Goal: Find specific page/section: Find specific page/section

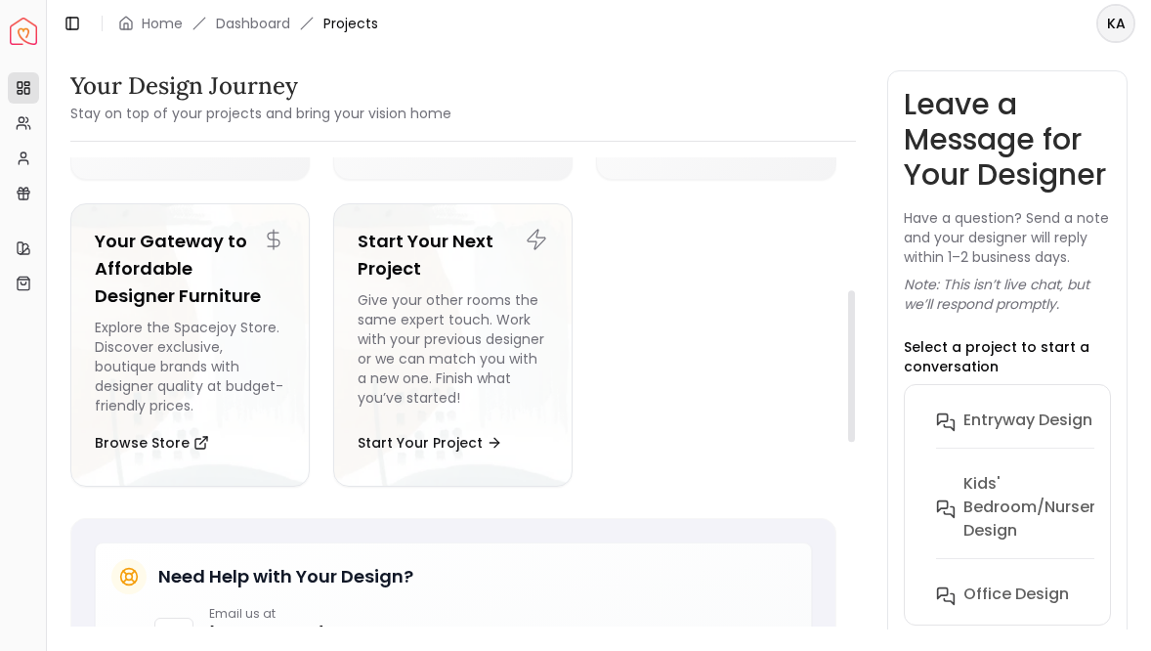
scroll to position [110, 0]
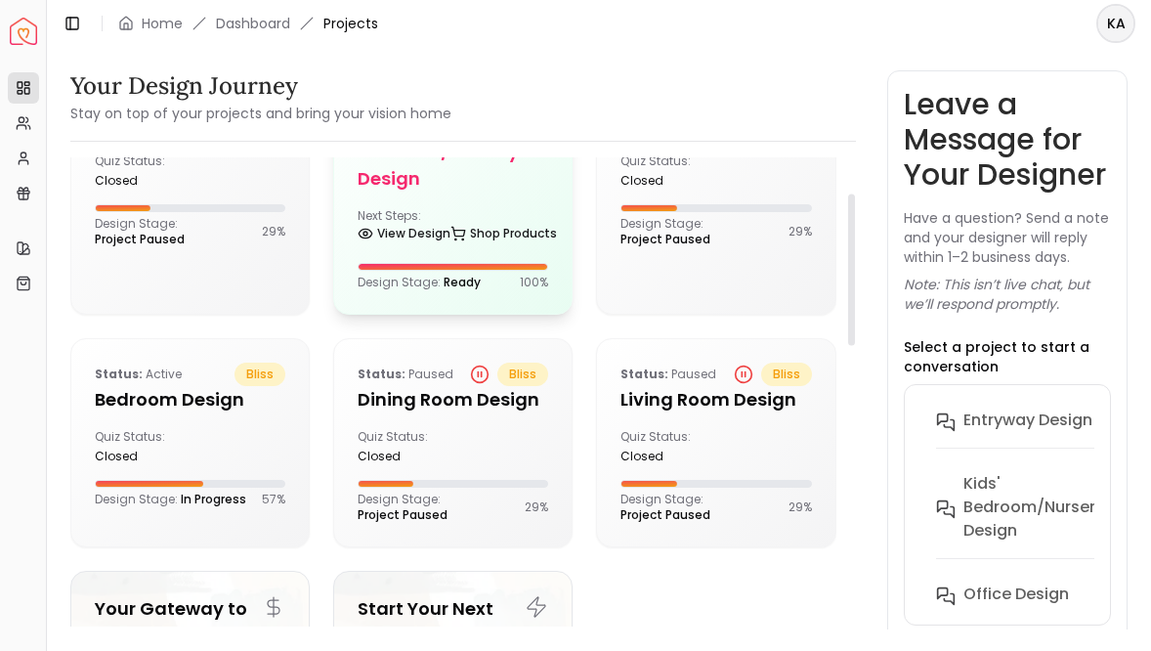
click at [453, 216] on div "Delivered on: [DATE] bliss Kids' Bedroom/Nursery design Next Steps: View Design…" at bounding box center [452, 189] width 237 height 250
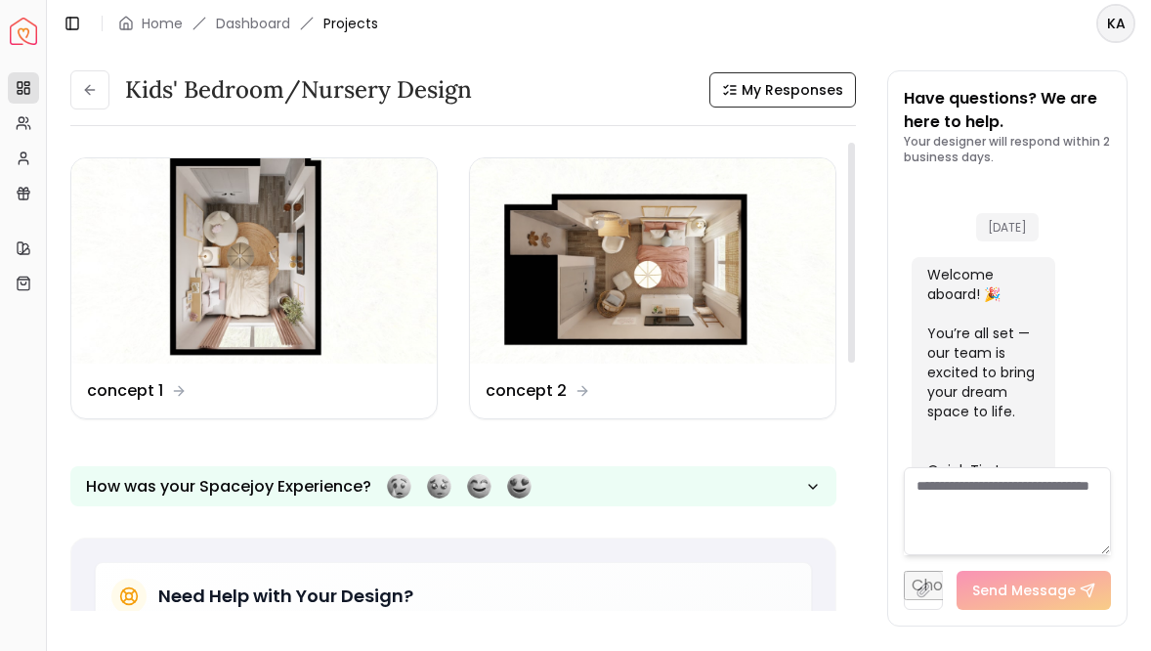
scroll to position [4122, 0]
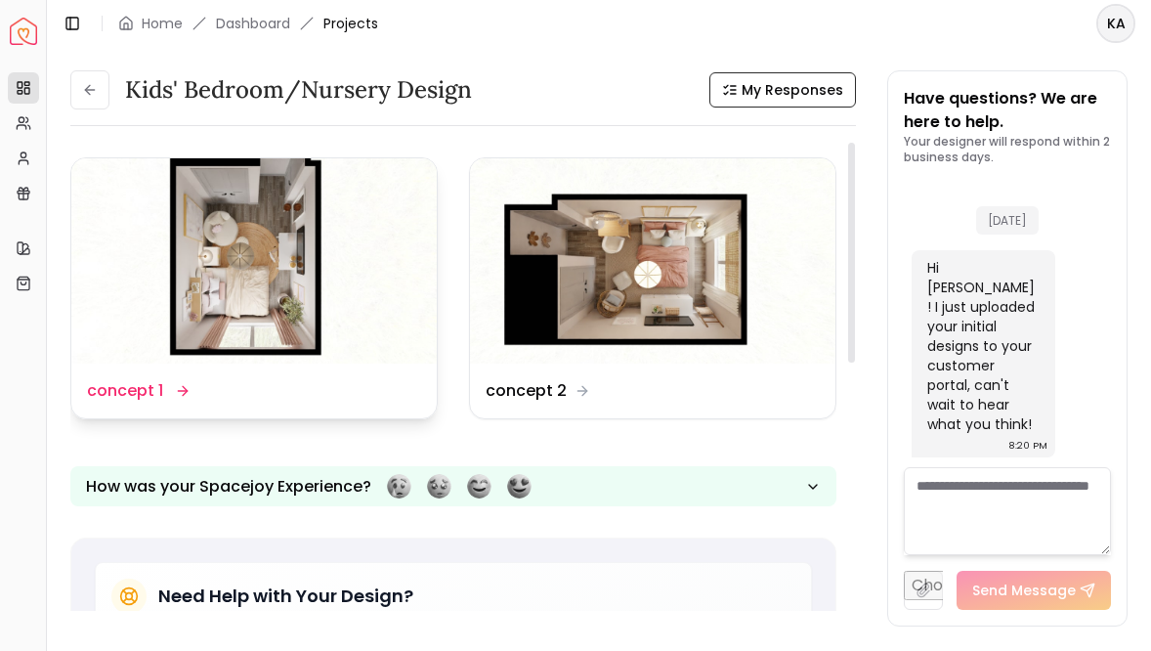
click at [114, 388] on dd "concept 1" at bounding box center [125, 390] width 76 height 23
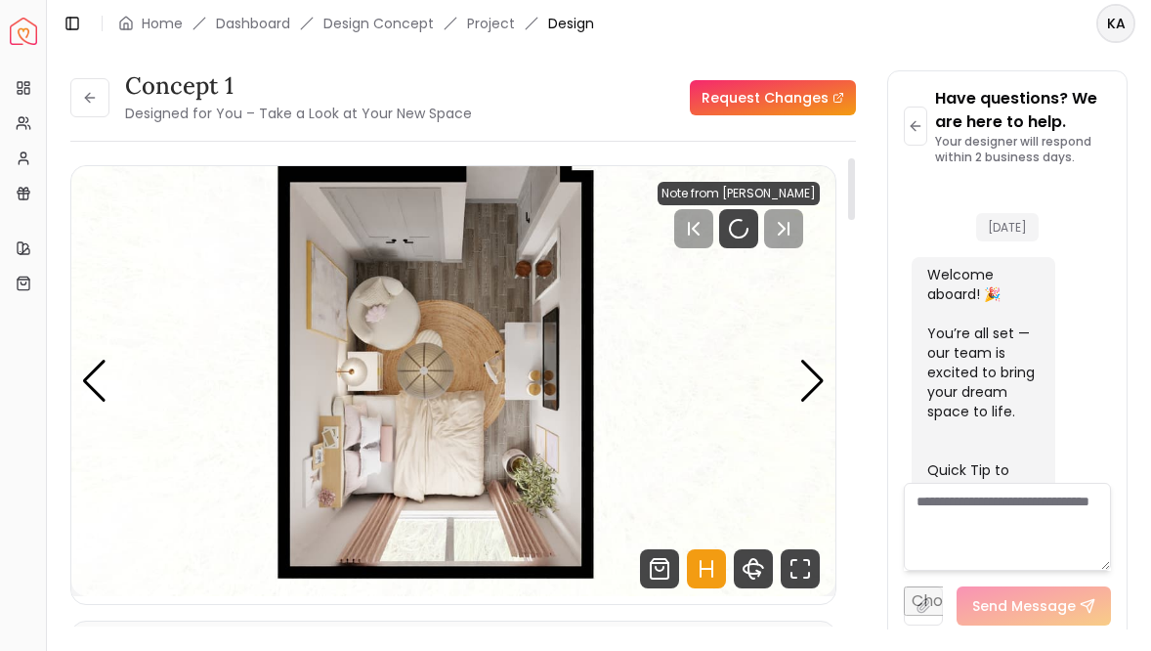
scroll to position [4106, 0]
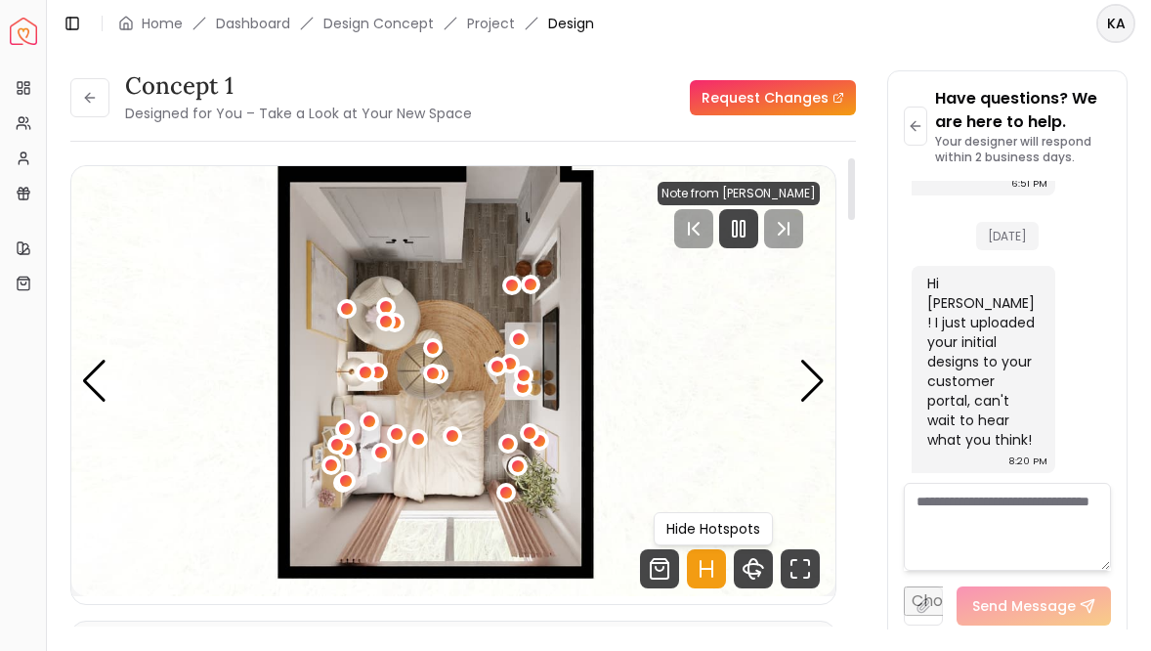
click at [705, 562] on icon "Hotspots Toggle" at bounding box center [706, 568] width 39 height 39
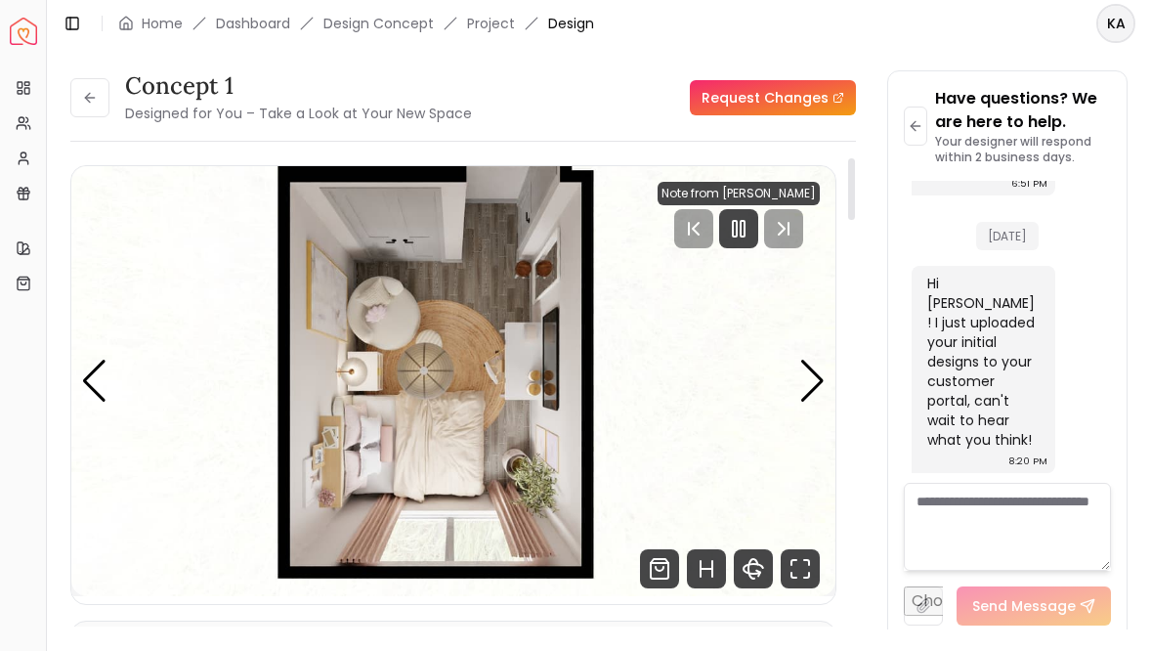
click at [801, 407] on img "1 / 5" at bounding box center [453, 381] width 764 height 430
click at [815, 385] on div "Next slide" at bounding box center [812, 381] width 26 height 43
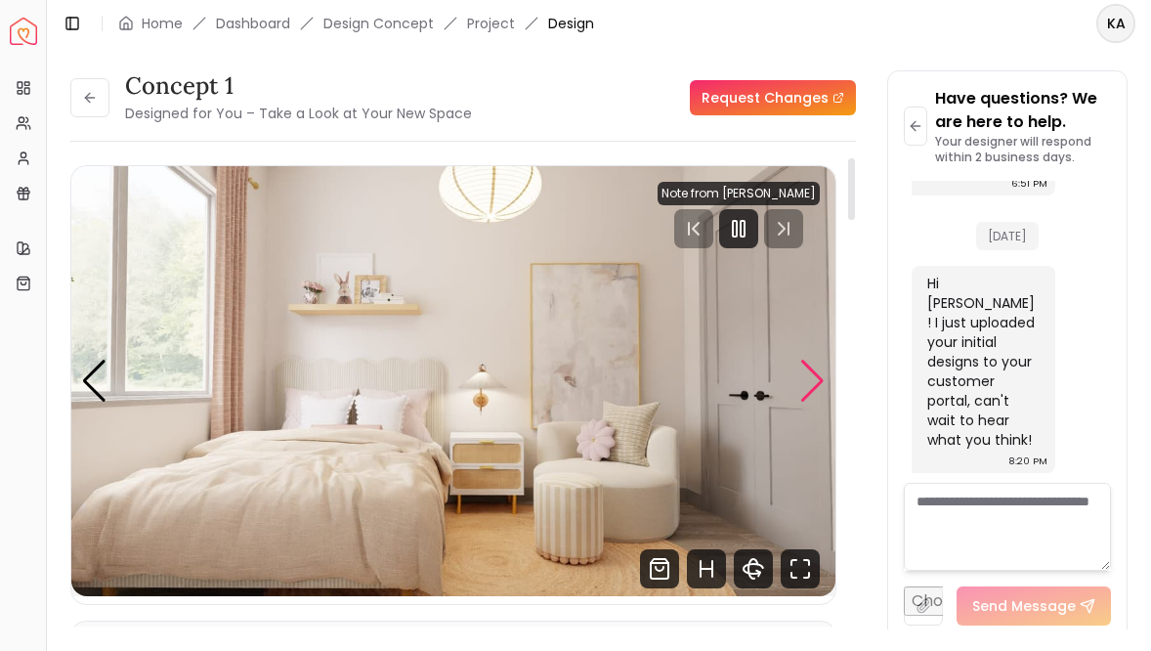
click at [815, 385] on div "Next slide" at bounding box center [812, 381] width 26 height 43
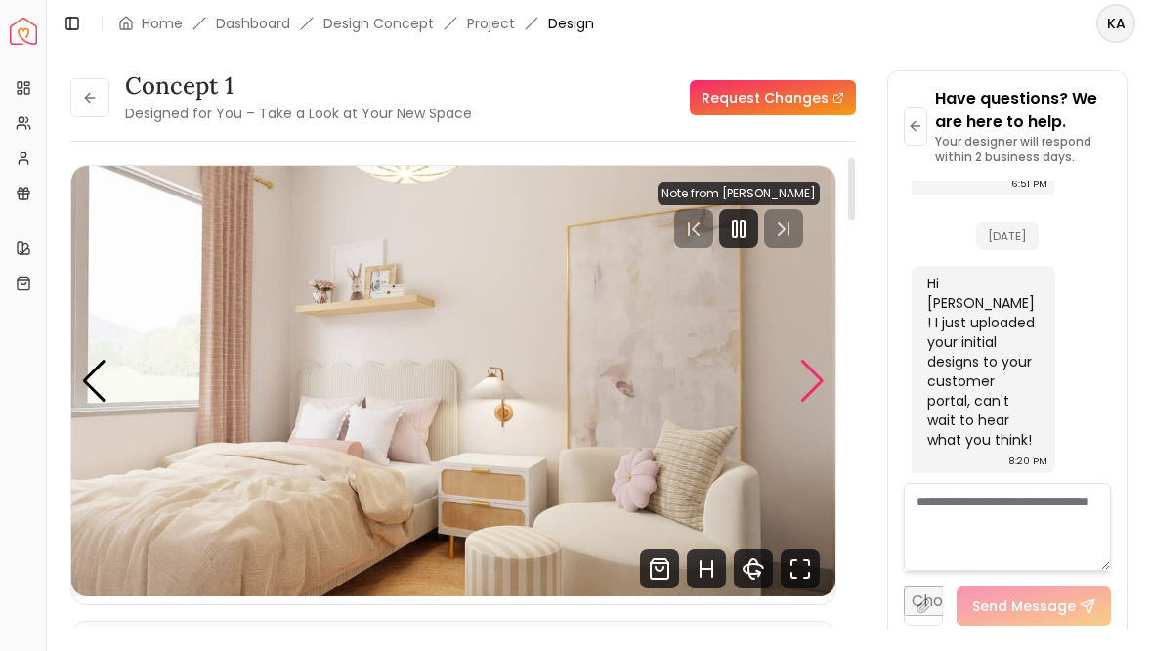
click at [815, 385] on div "Next slide" at bounding box center [812, 381] width 26 height 43
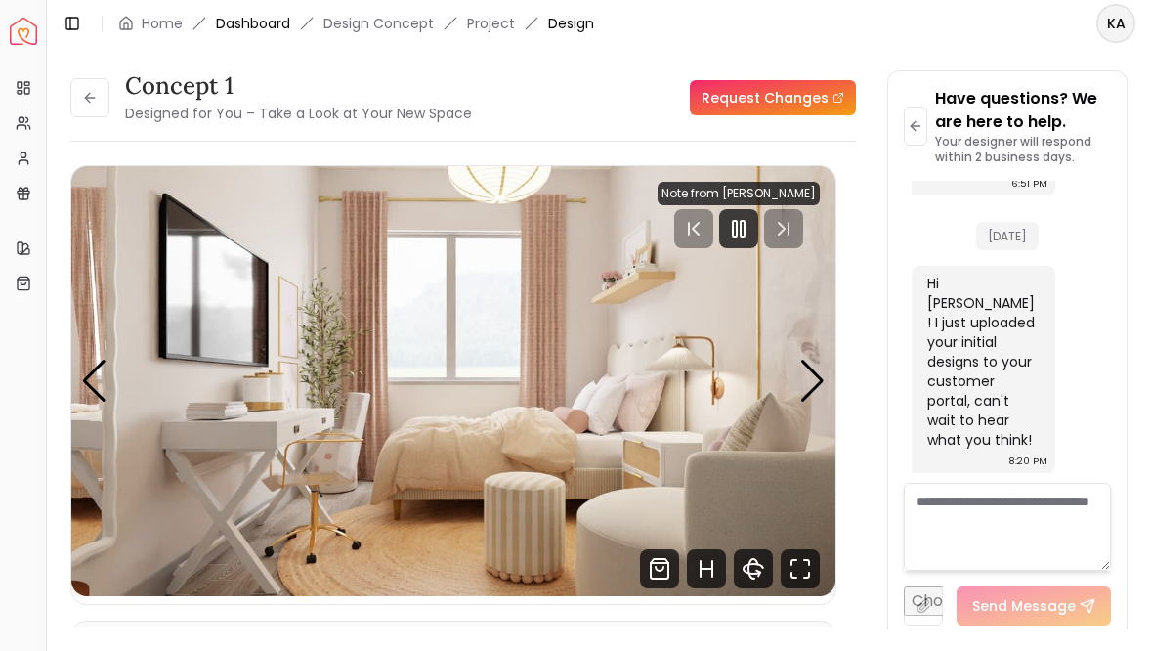
click at [262, 19] on link "Dashboard" at bounding box center [253, 24] width 74 height 20
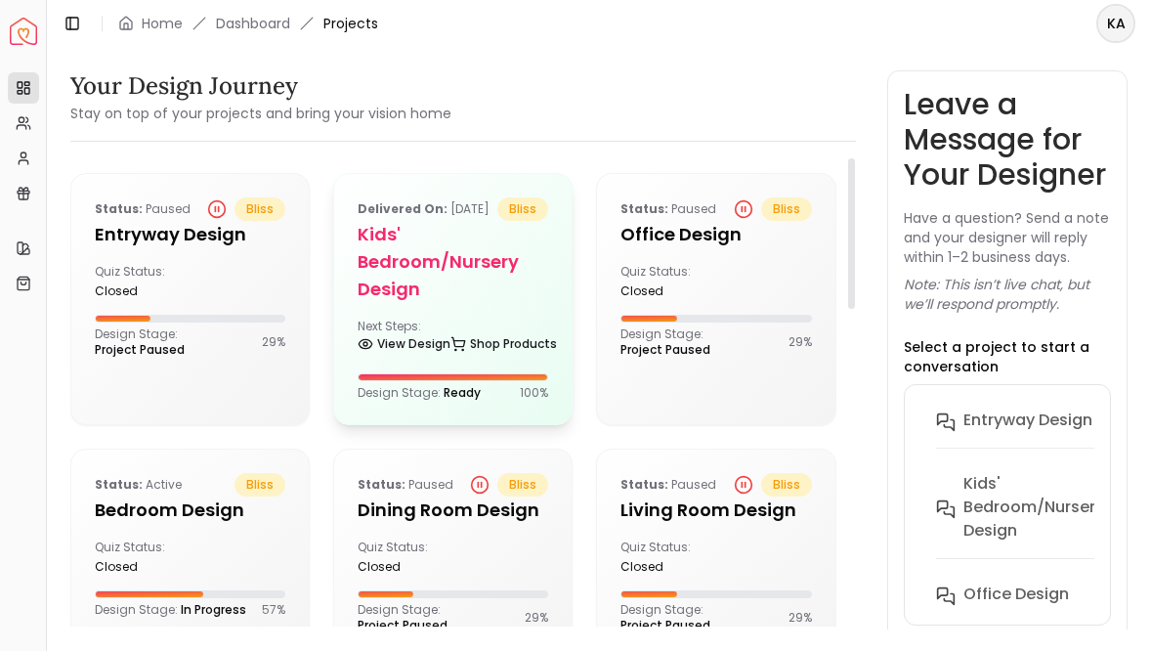
click at [488, 269] on h5 "Kids' Bedroom/Nursery design" at bounding box center [453, 262] width 191 height 82
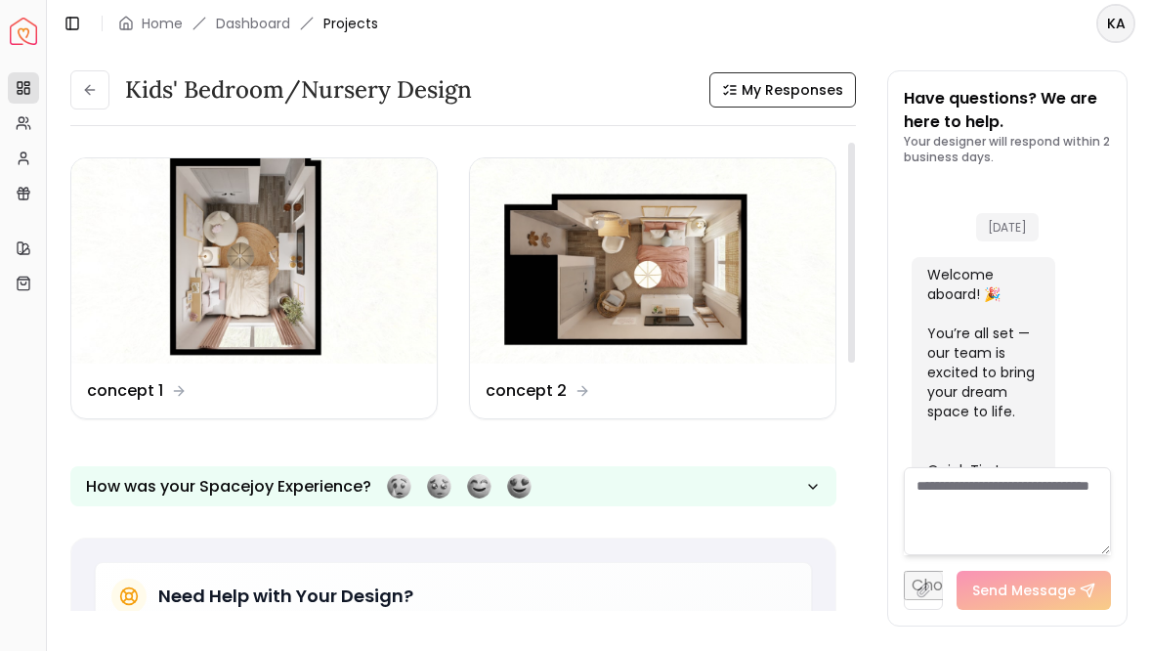
scroll to position [4122, 0]
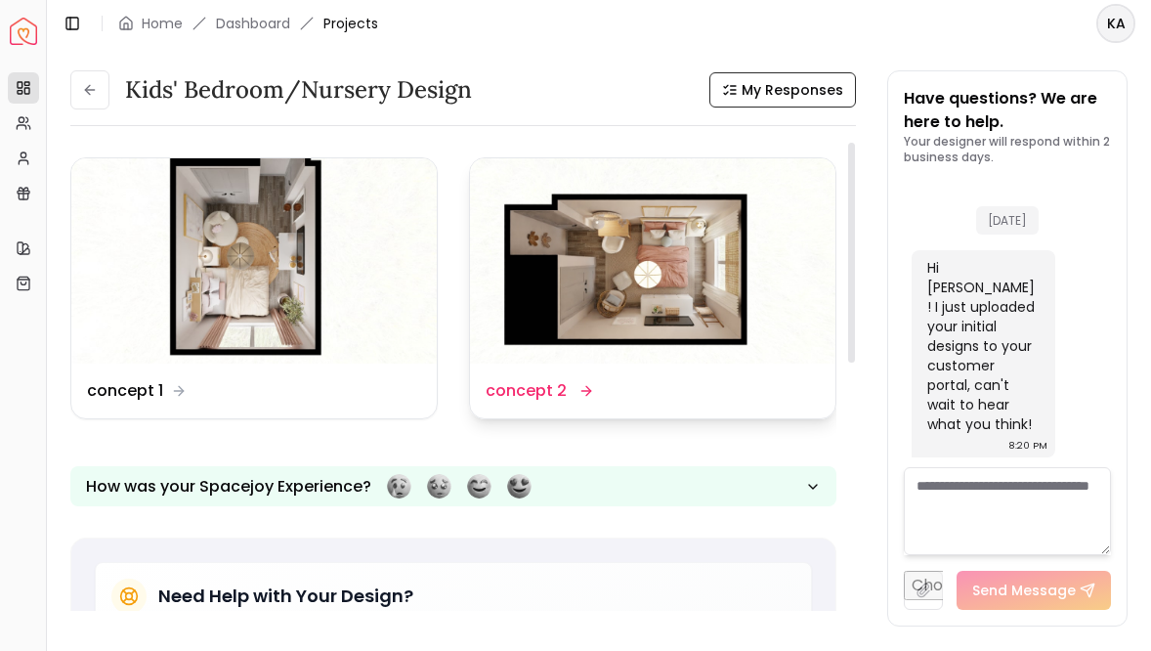
click at [549, 263] on img at bounding box center [652, 260] width 365 height 205
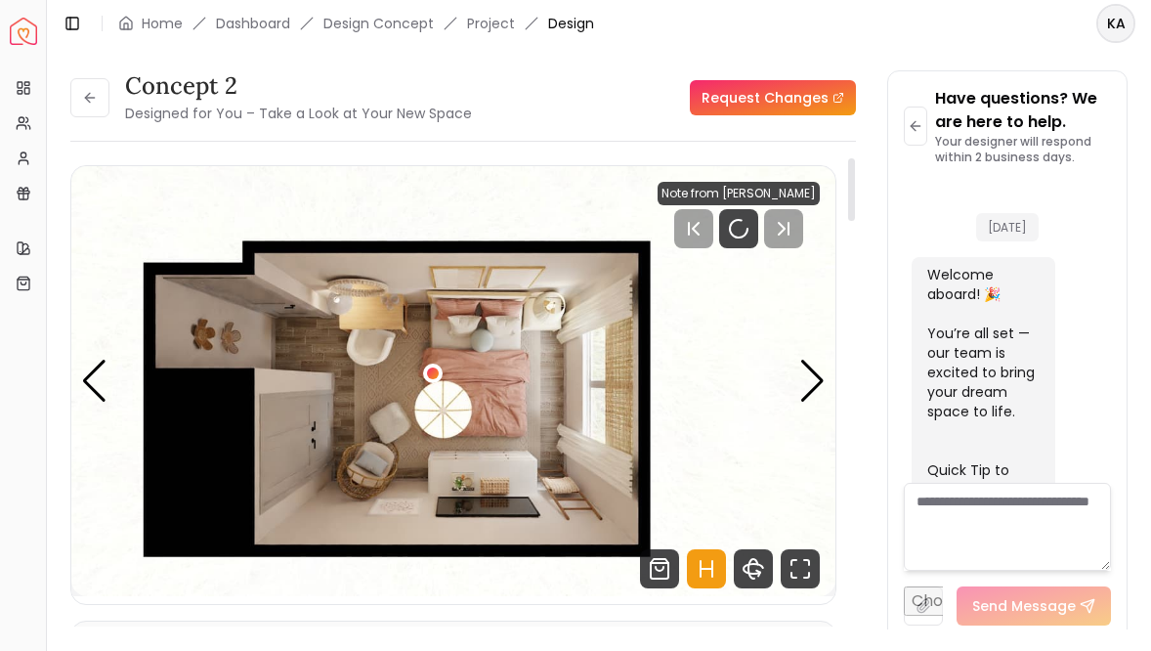
scroll to position [4106, 0]
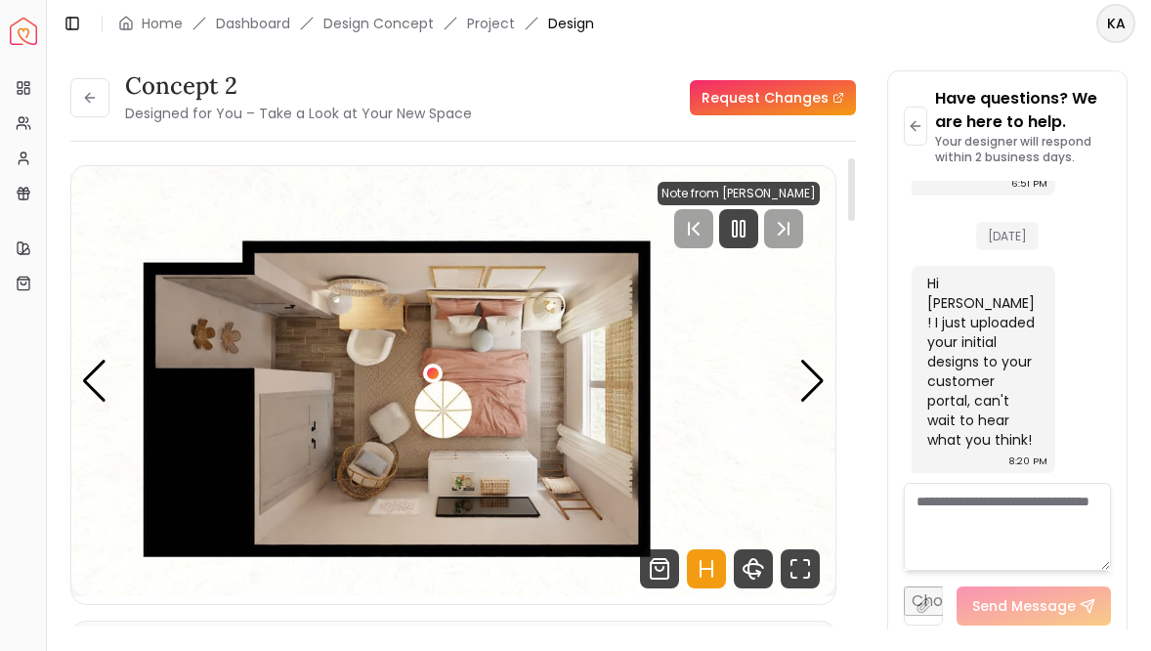
click at [704, 562] on icon "Hotspots Toggle" at bounding box center [706, 568] width 39 height 39
click at [810, 390] on div "Next slide" at bounding box center [812, 381] width 26 height 43
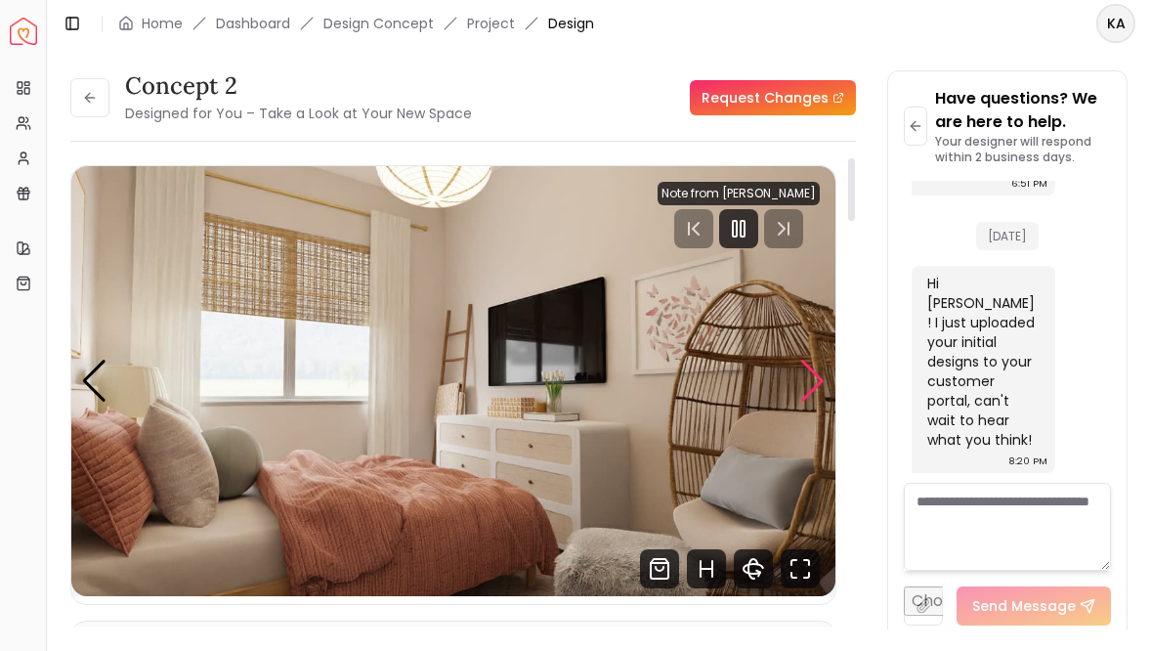
click at [810, 390] on div "Next slide" at bounding box center [812, 381] width 26 height 43
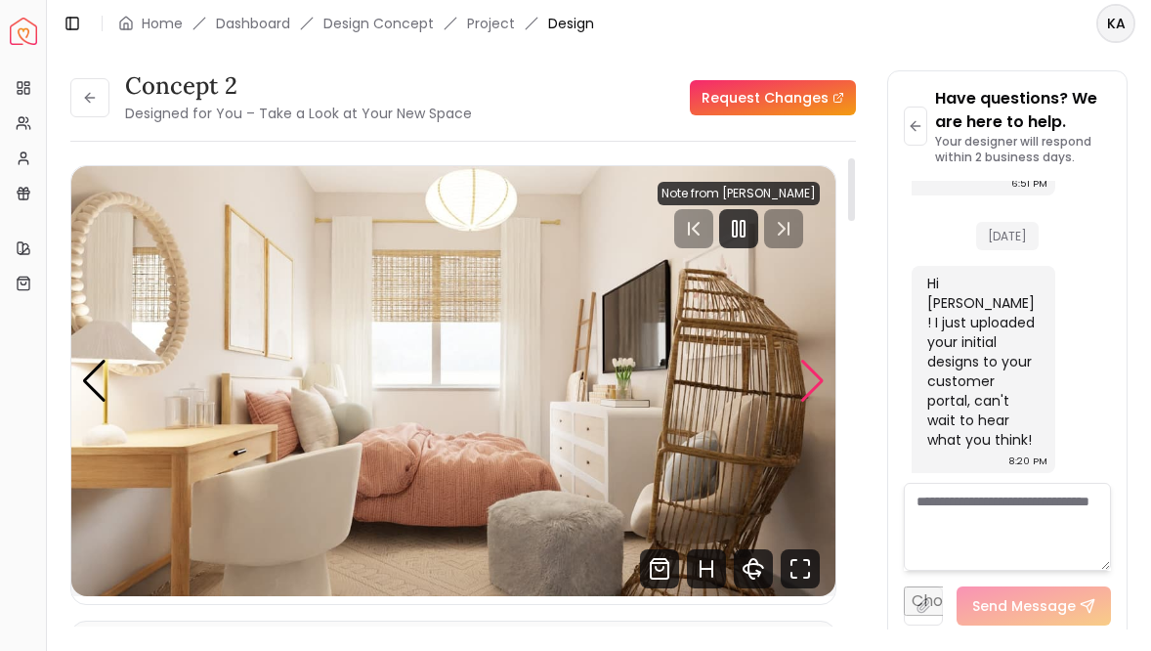
click at [810, 390] on div "Next slide" at bounding box center [812, 381] width 26 height 43
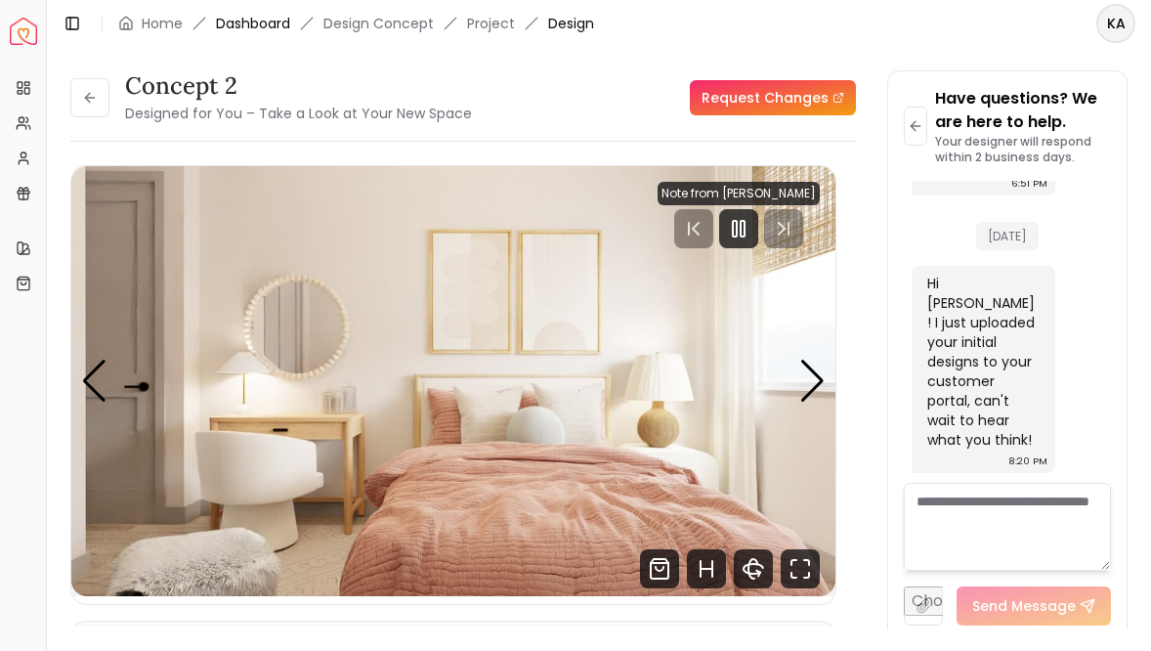
click at [244, 21] on link "Dashboard" at bounding box center [253, 24] width 74 height 20
